Goal: Find specific fact: Find specific fact

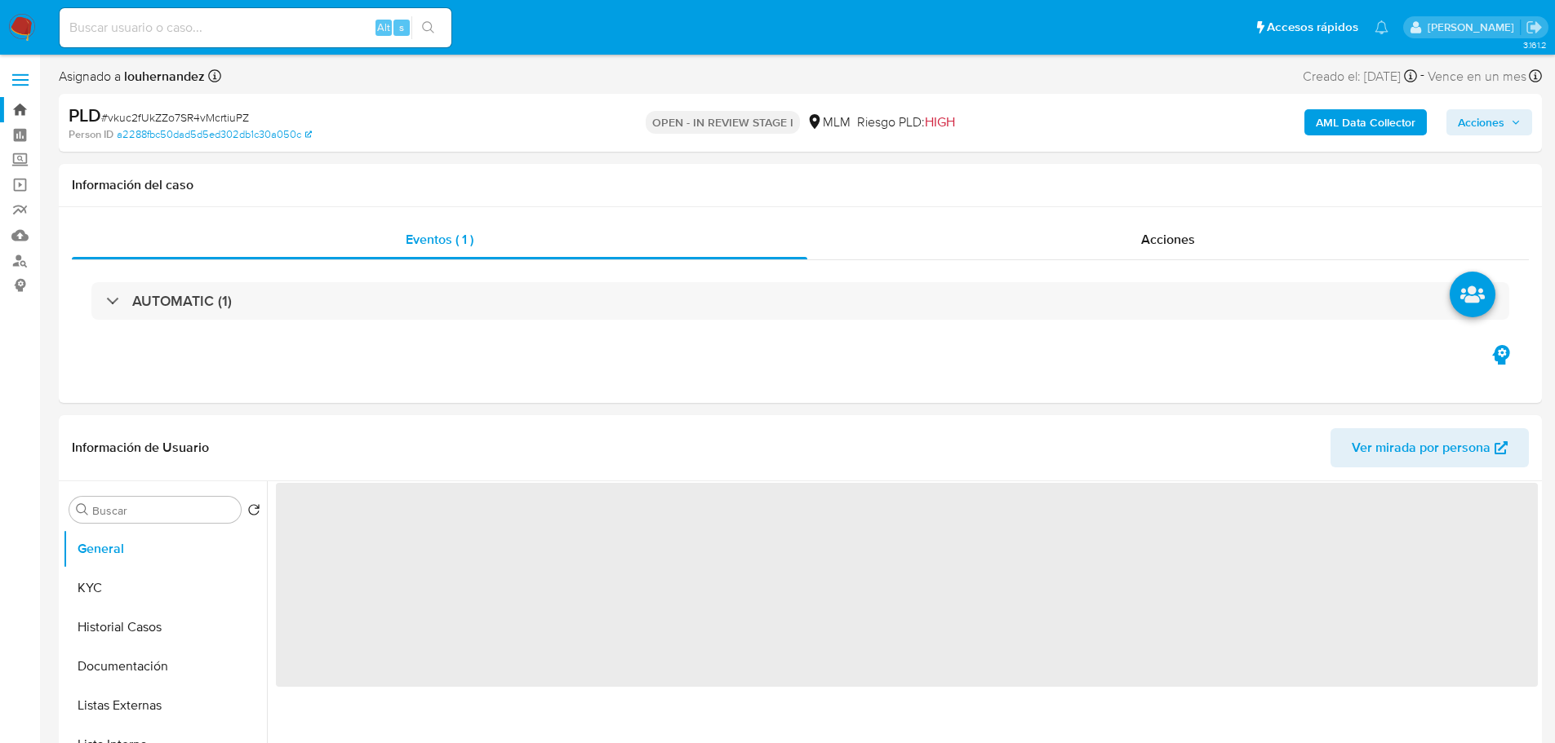
select select "10"
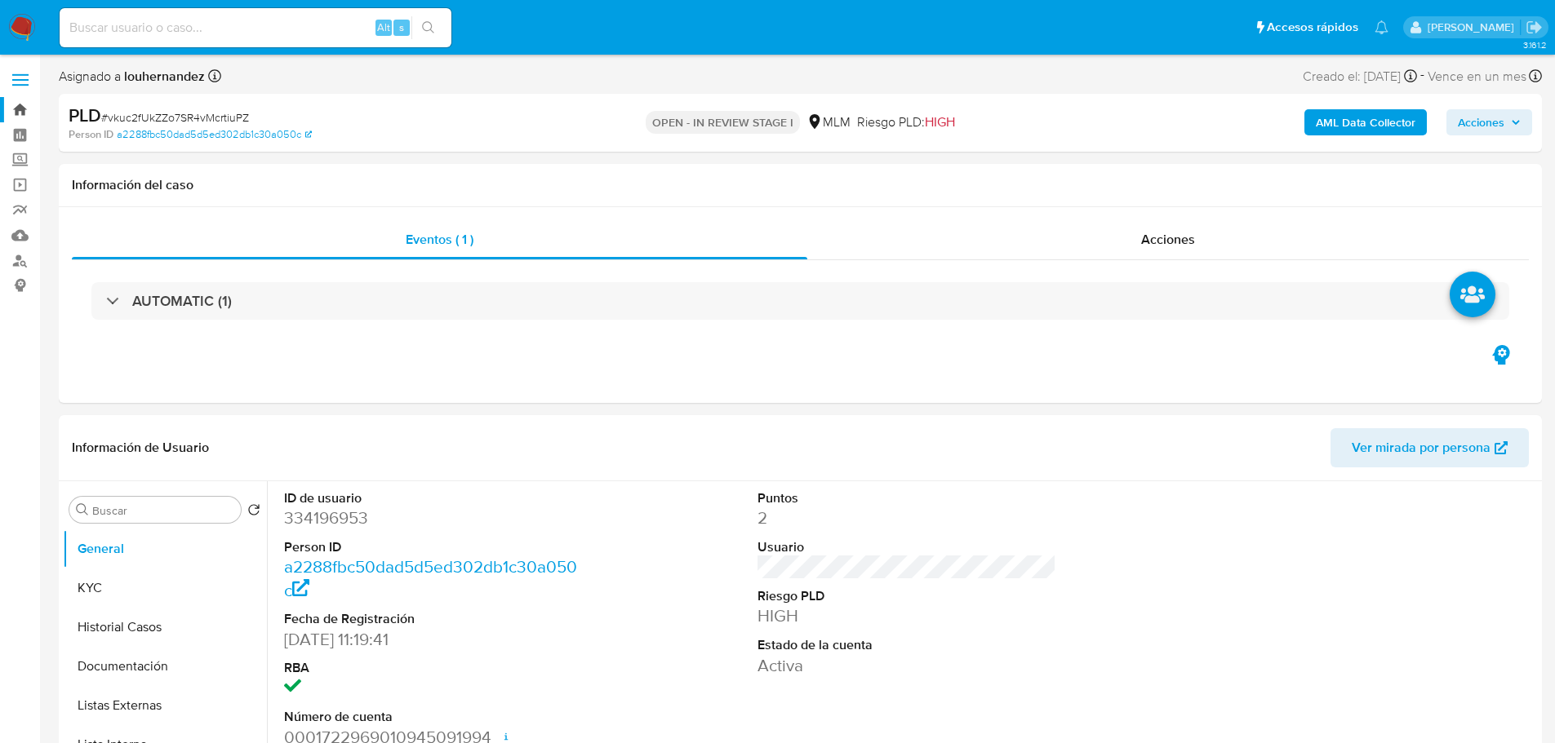
click at [24, 104] on link "Bandeja" at bounding box center [97, 109] width 194 height 25
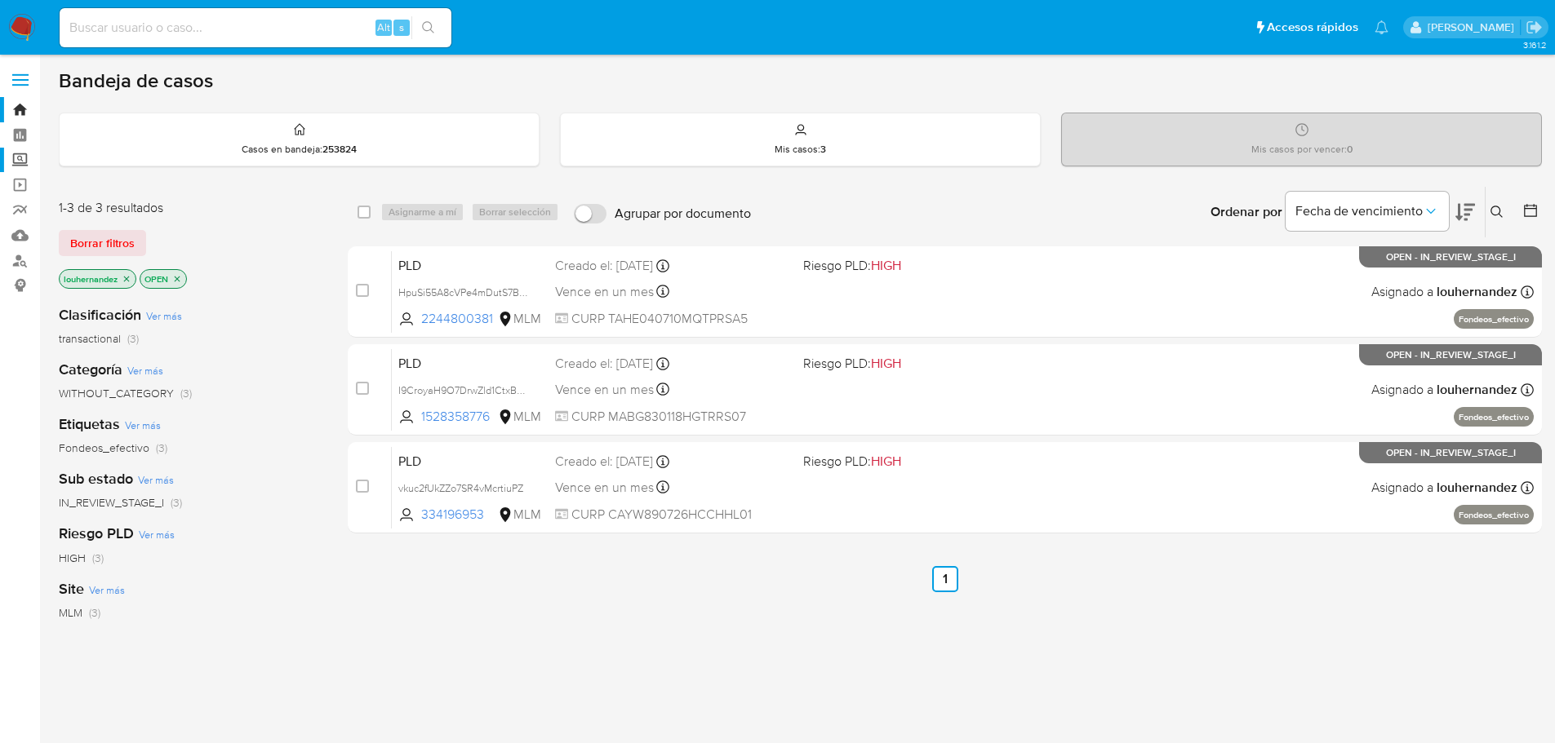
click at [17, 163] on label "Screening" at bounding box center [97, 160] width 194 height 25
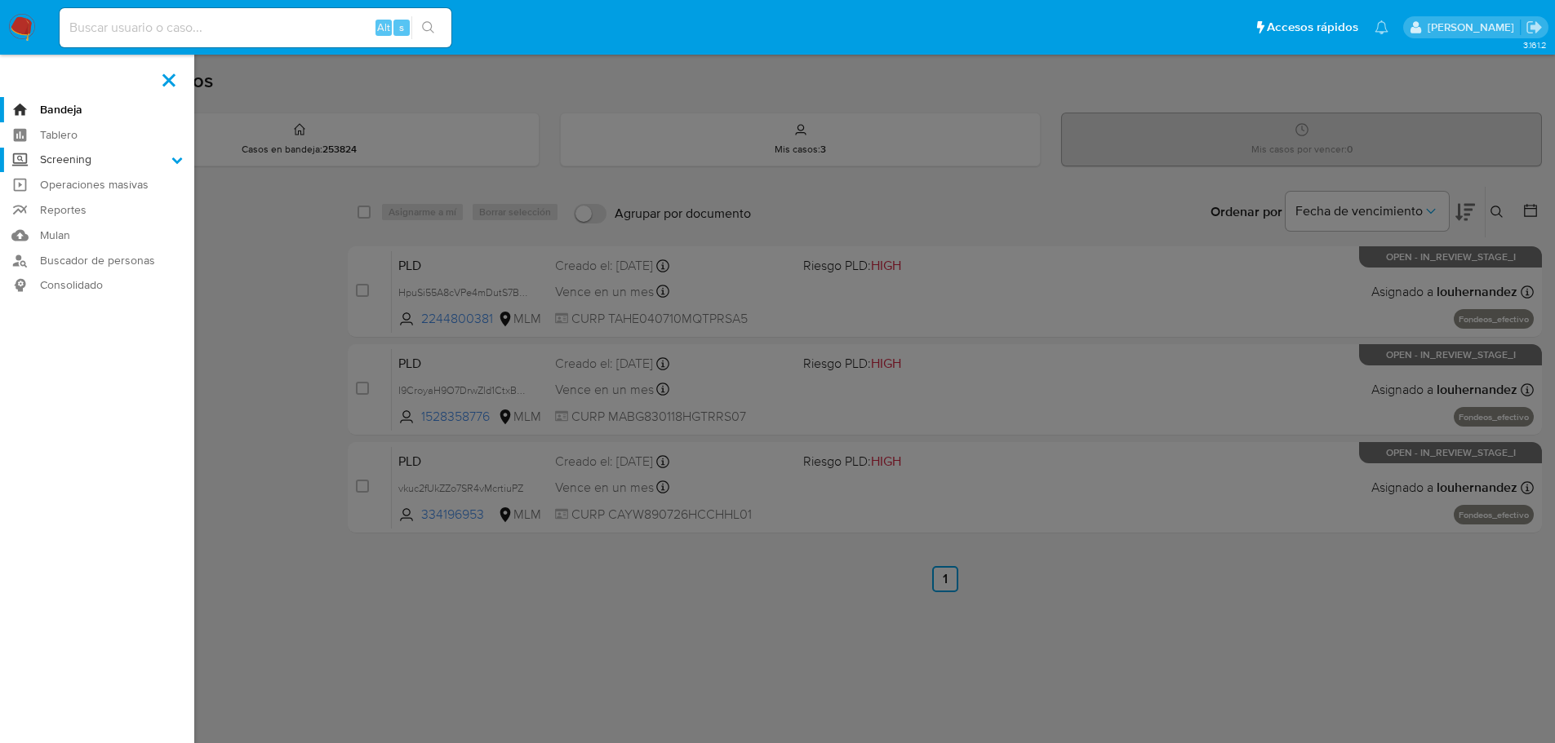
click at [0, 0] on input "Screening" at bounding box center [0, 0] width 0 height 0
click at [97, 215] on link "Herramientas" at bounding box center [97, 224] width 194 height 20
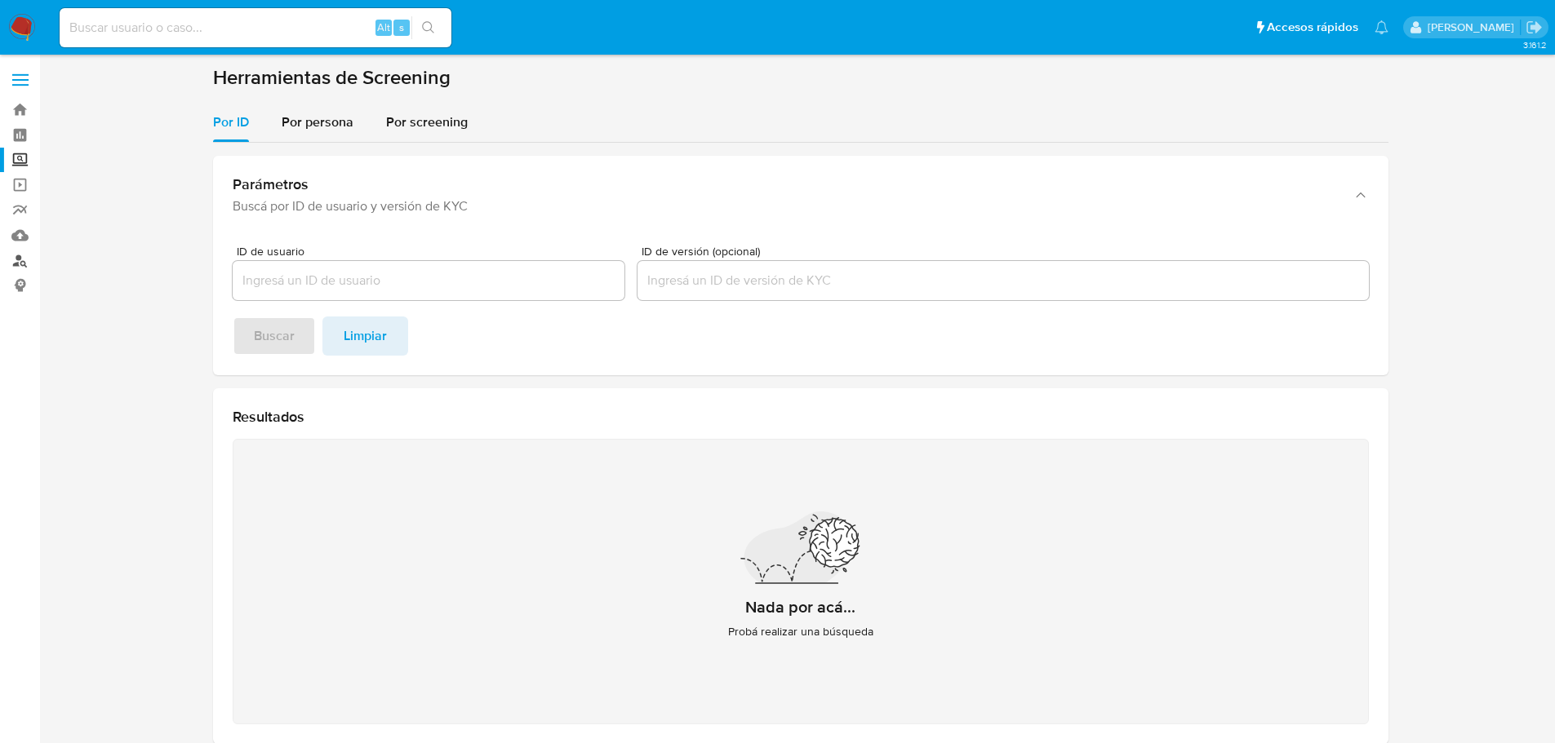
click at [16, 261] on link "Buscador de personas" at bounding box center [97, 260] width 194 height 25
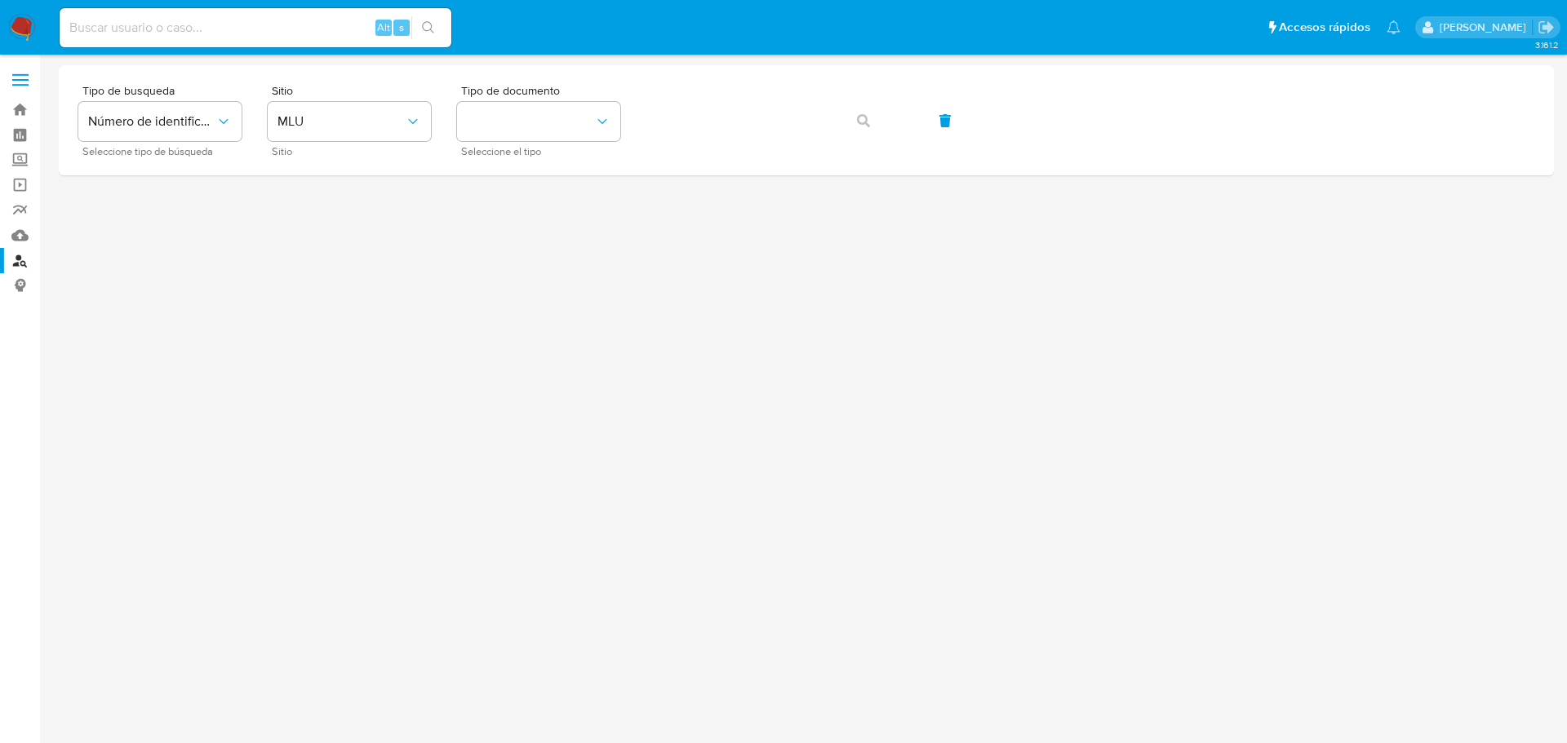
click at [193, 44] on div "Alt s" at bounding box center [256, 27] width 392 height 39
click at [184, 30] on input at bounding box center [256, 27] width 392 height 21
paste input "305650318"
type input "305650318"
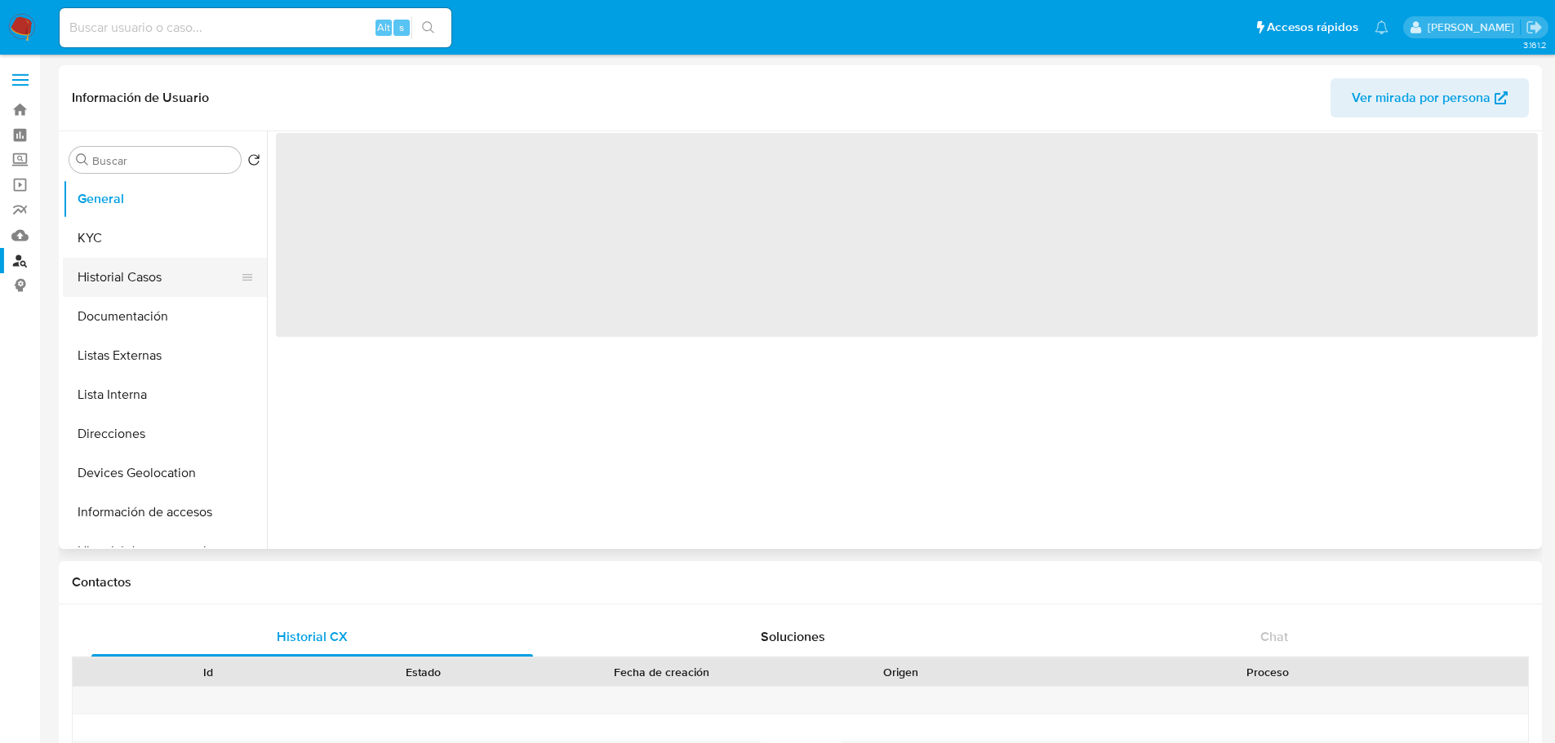
select select "10"
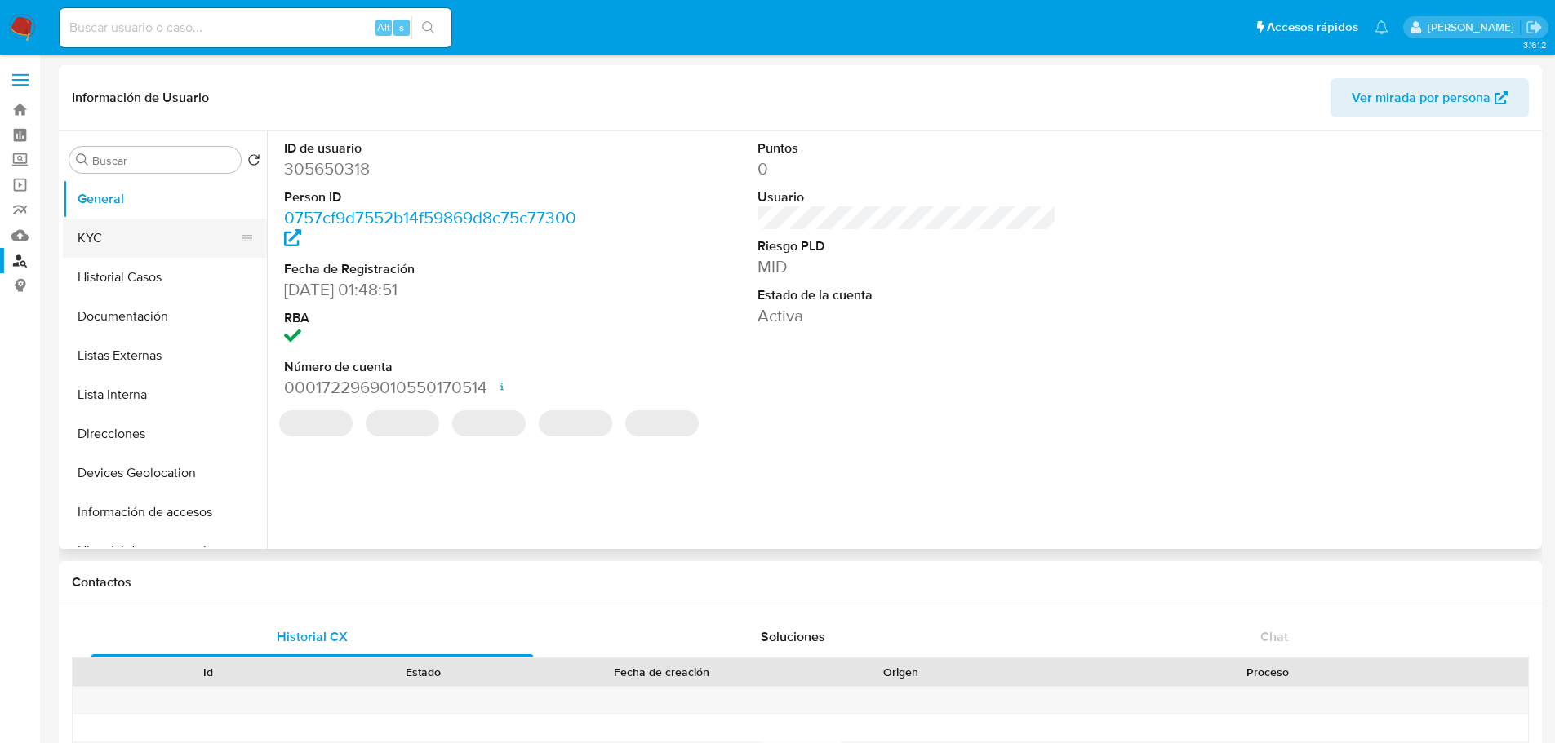
click at [121, 233] on button "KYC" at bounding box center [158, 238] width 191 height 39
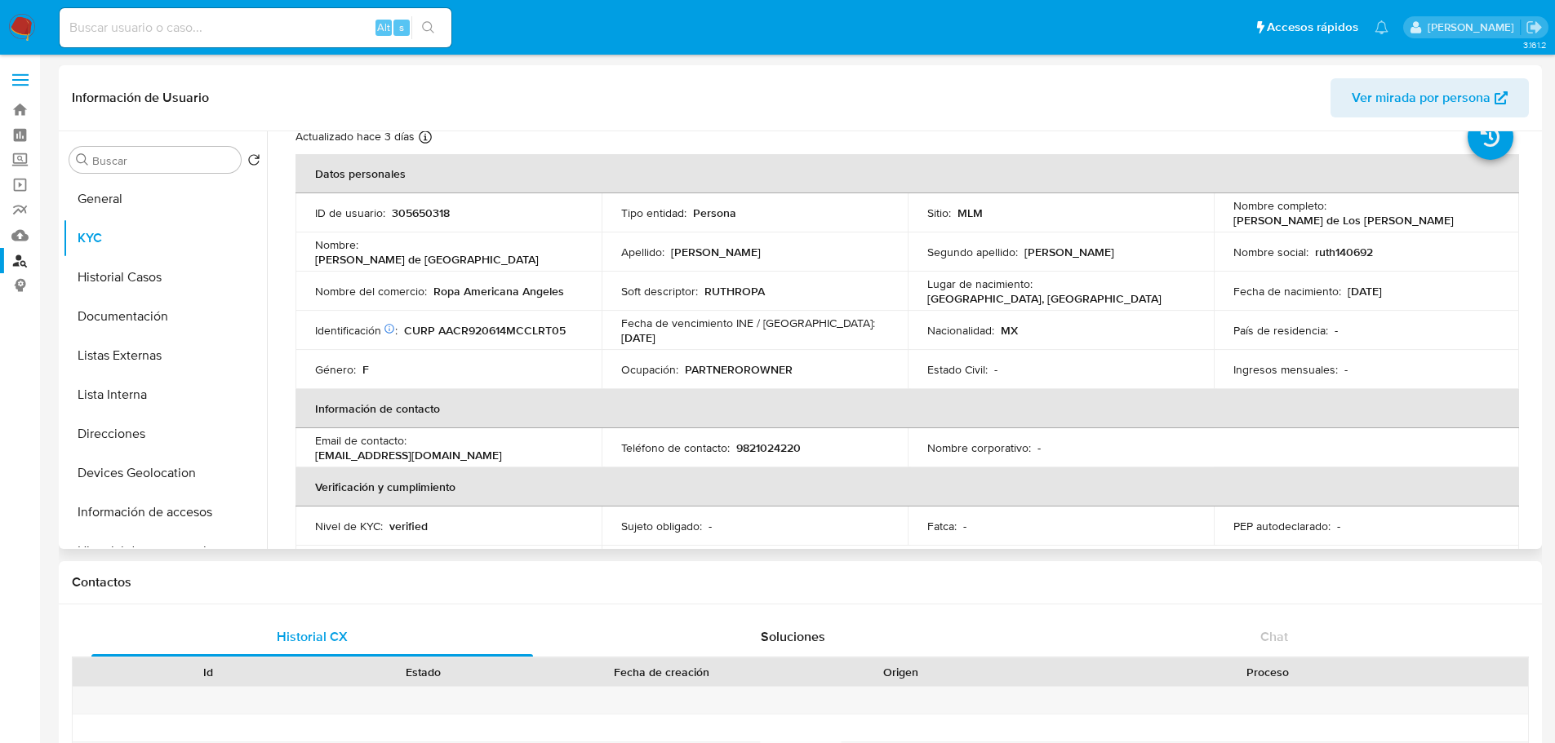
scroll to position [82, 0]
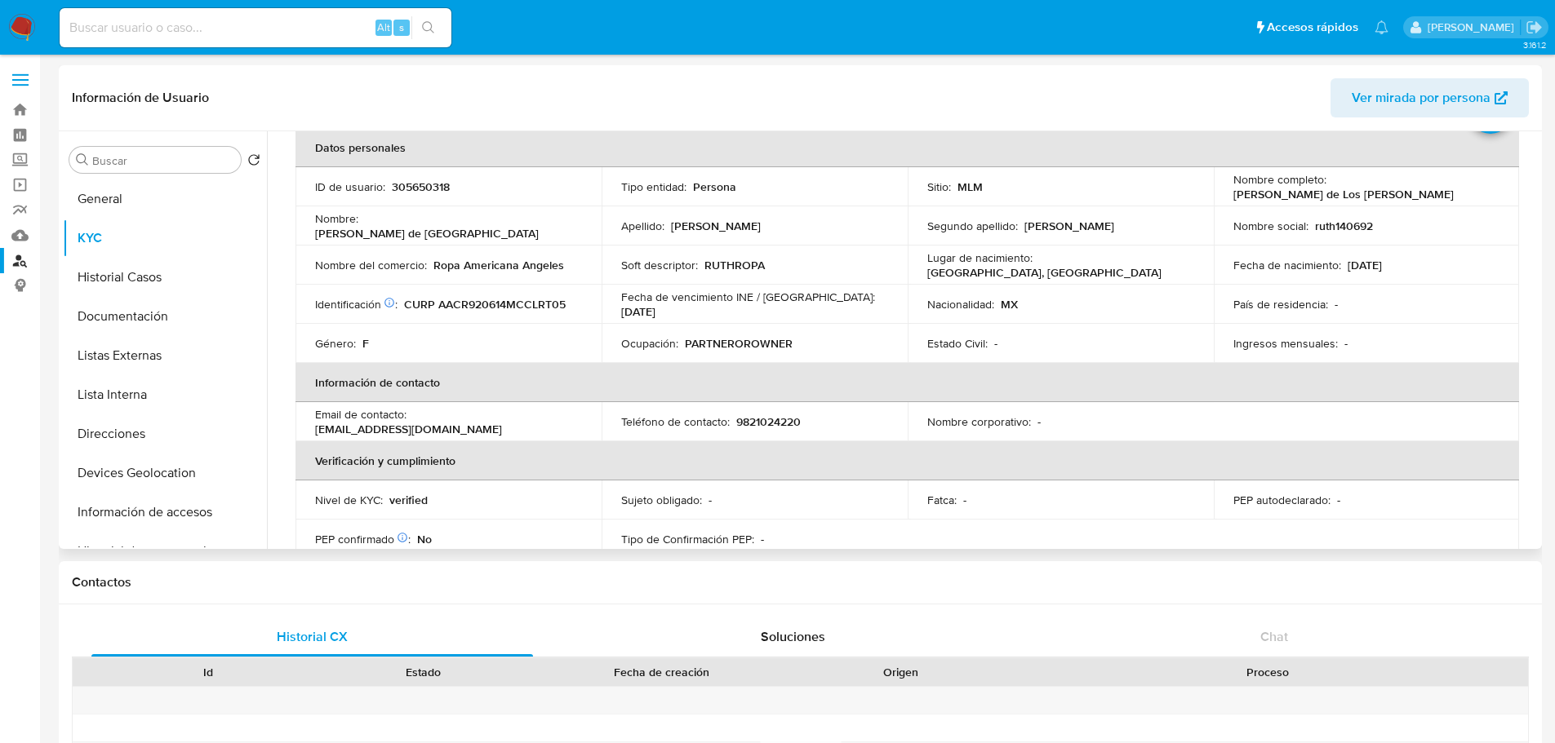
drag, startPoint x: 1229, startPoint y: 195, endPoint x: 1418, endPoint y: 192, distance: 189.4
click at [1418, 192] on p "Ruth de Los Angeles Alvarez Curmina" at bounding box center [1343, 194] width 220 height 15
copy p "Ruth de Los Angeles Alvarez Curmina"
click at [409, 189] on p "305650318" at bounding box center [421, 187] width 58 height 15
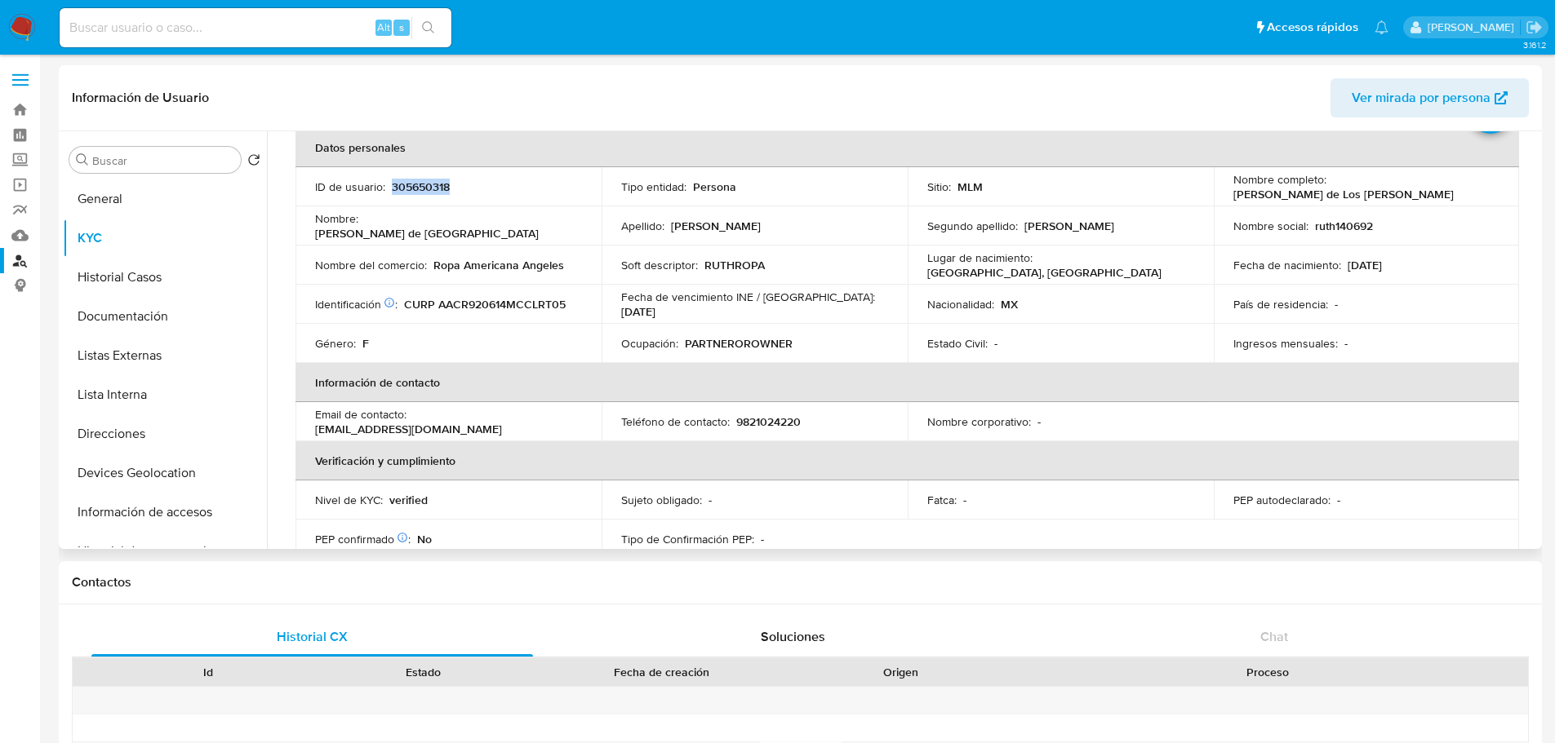
copy p "305650318"
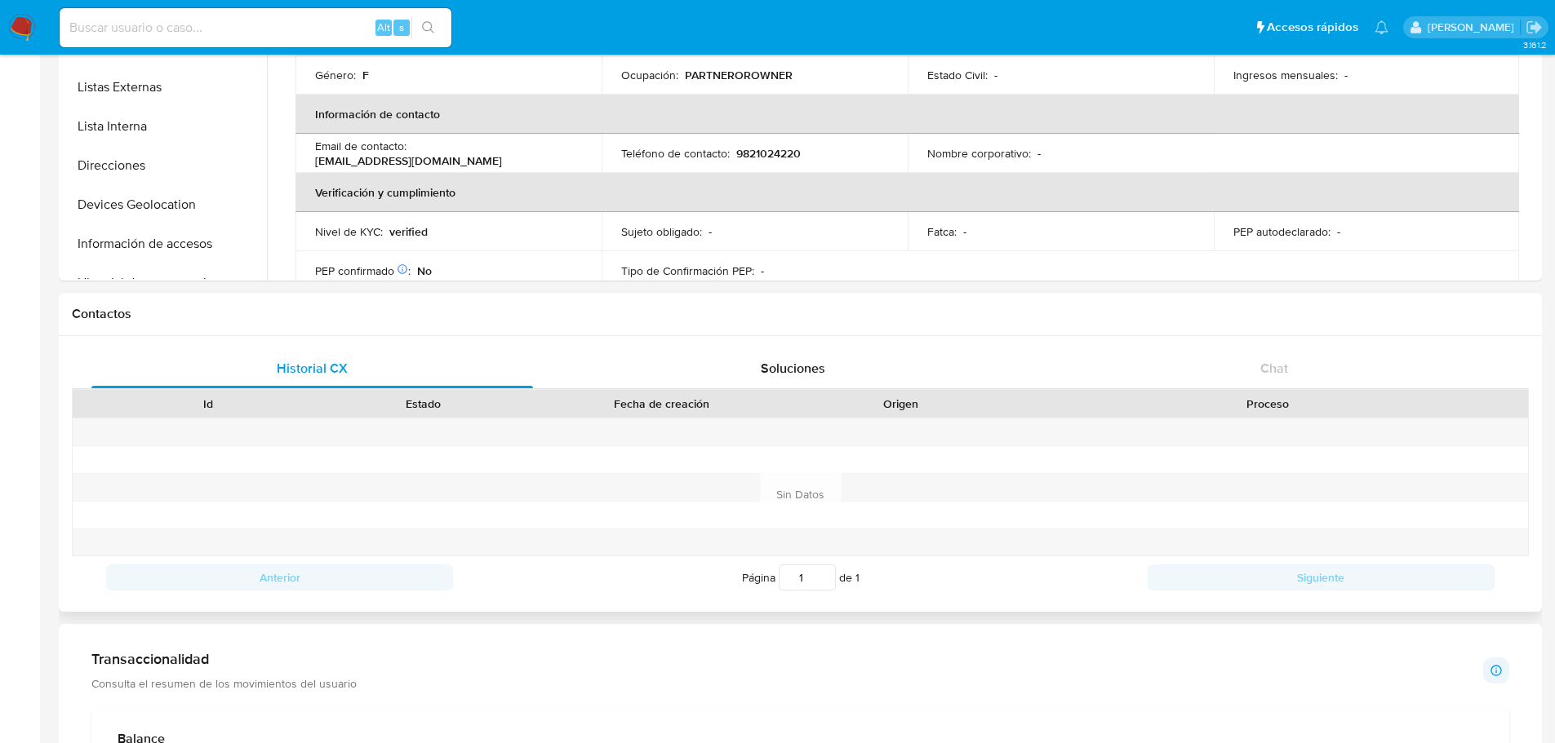
scroll to position [0, 0]
